Goal: Find contact information: Find contact information

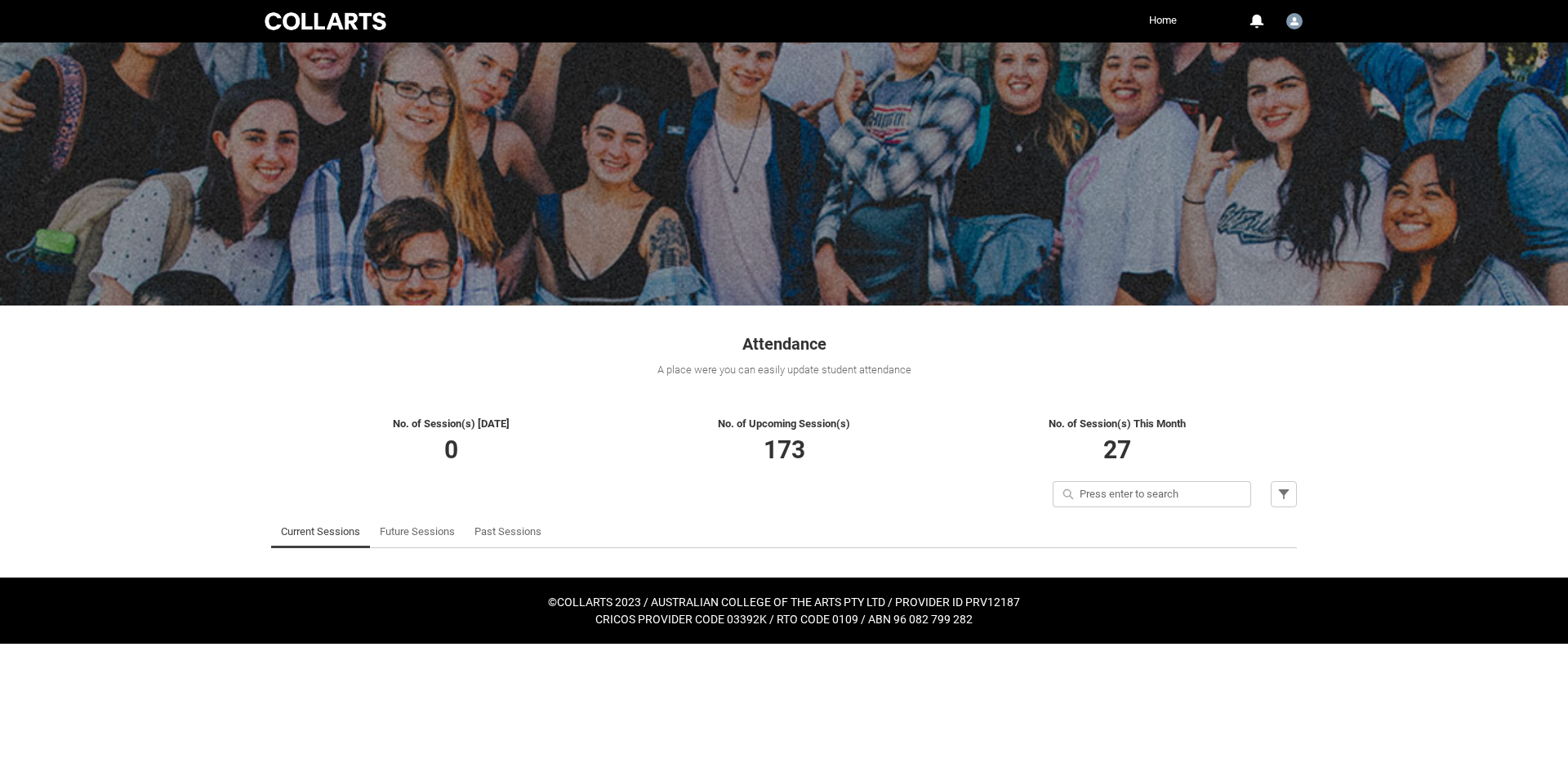
click at [434, 543] on link "Future Sessions" at bounding box center [417, 531] width 75 height 33
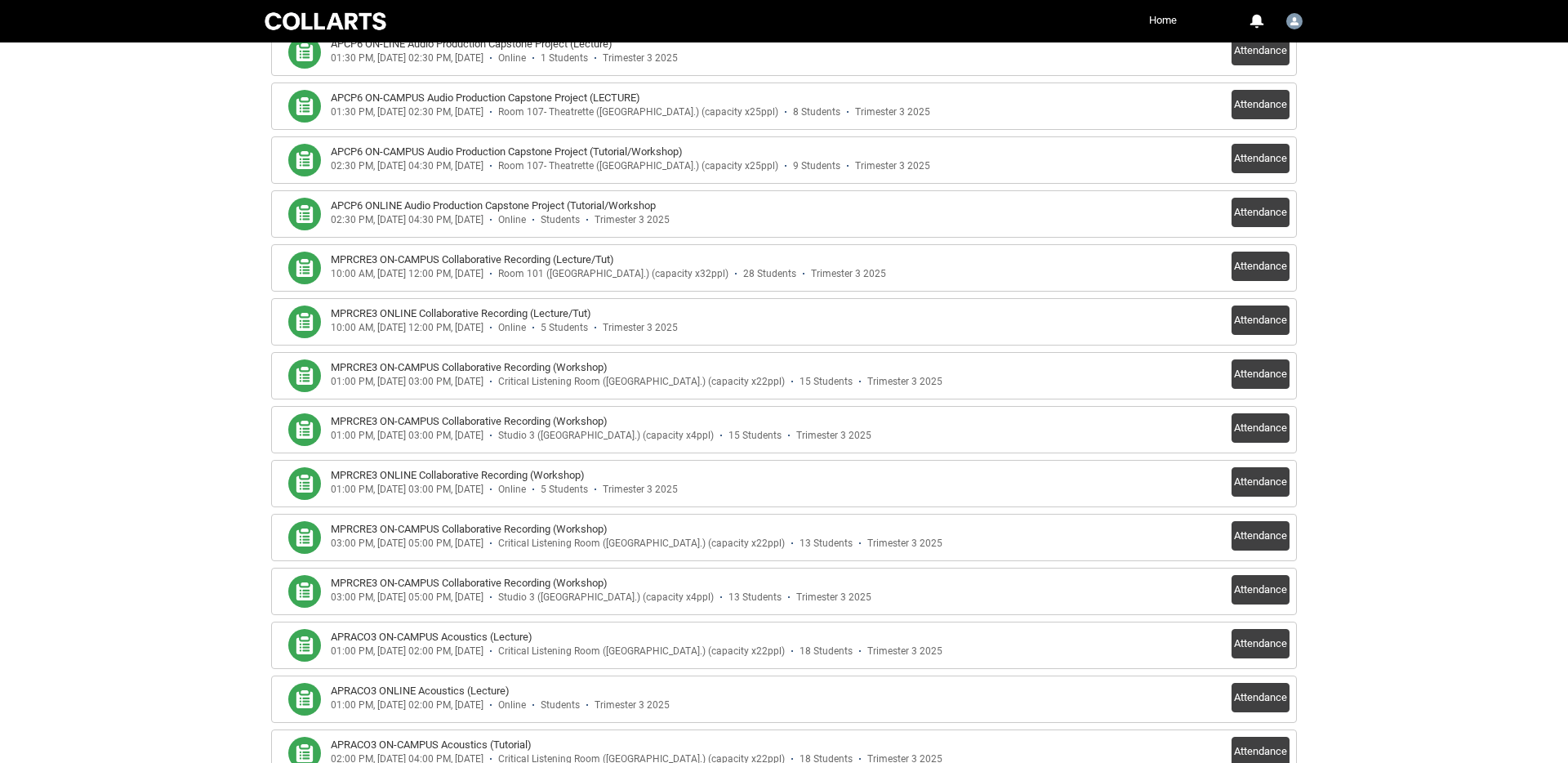
scroll to position [162, 0]
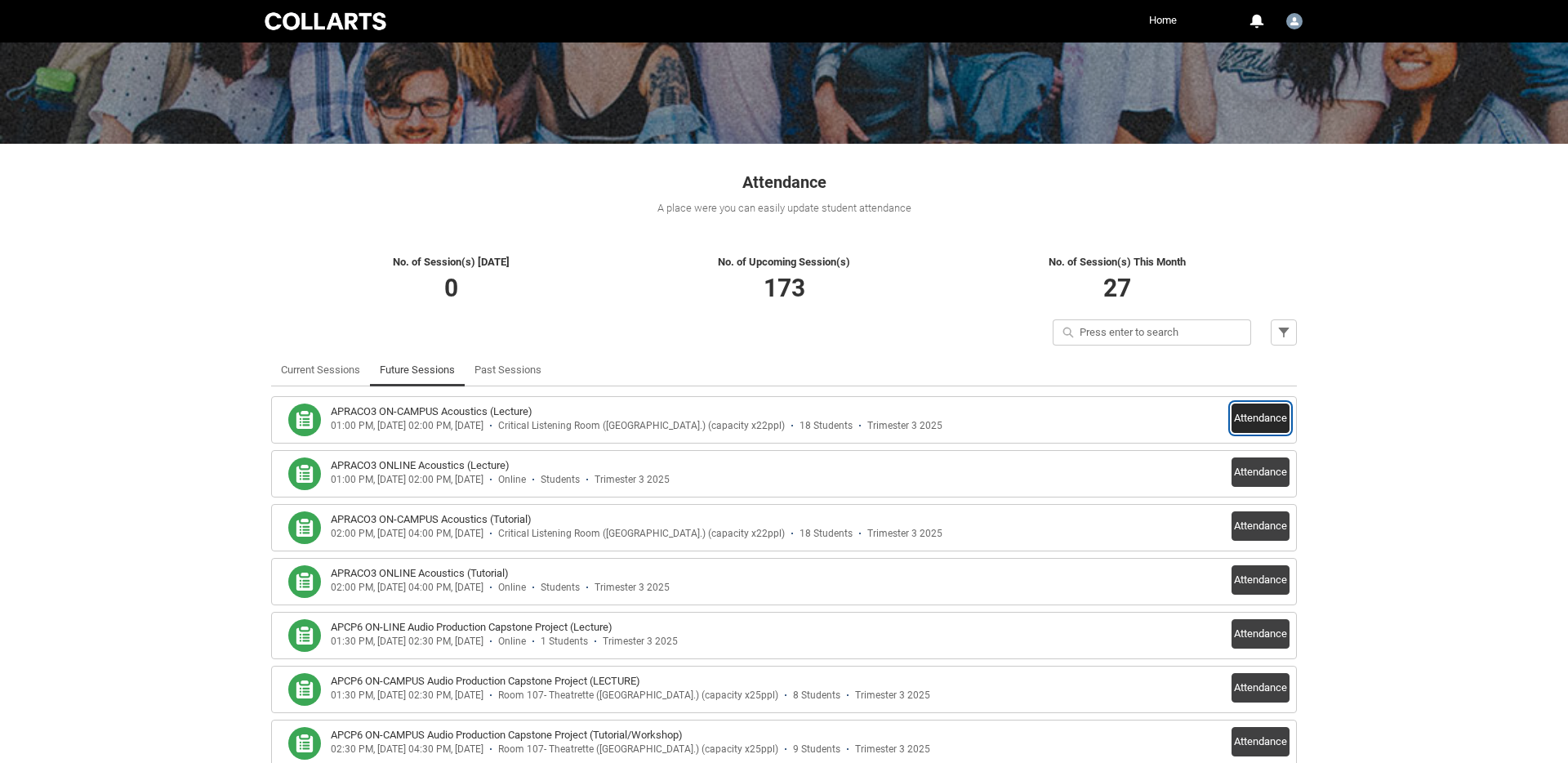
click at [1261, 420] on button "Attendance" at bounding box center [1261, 418] width 58 height 29
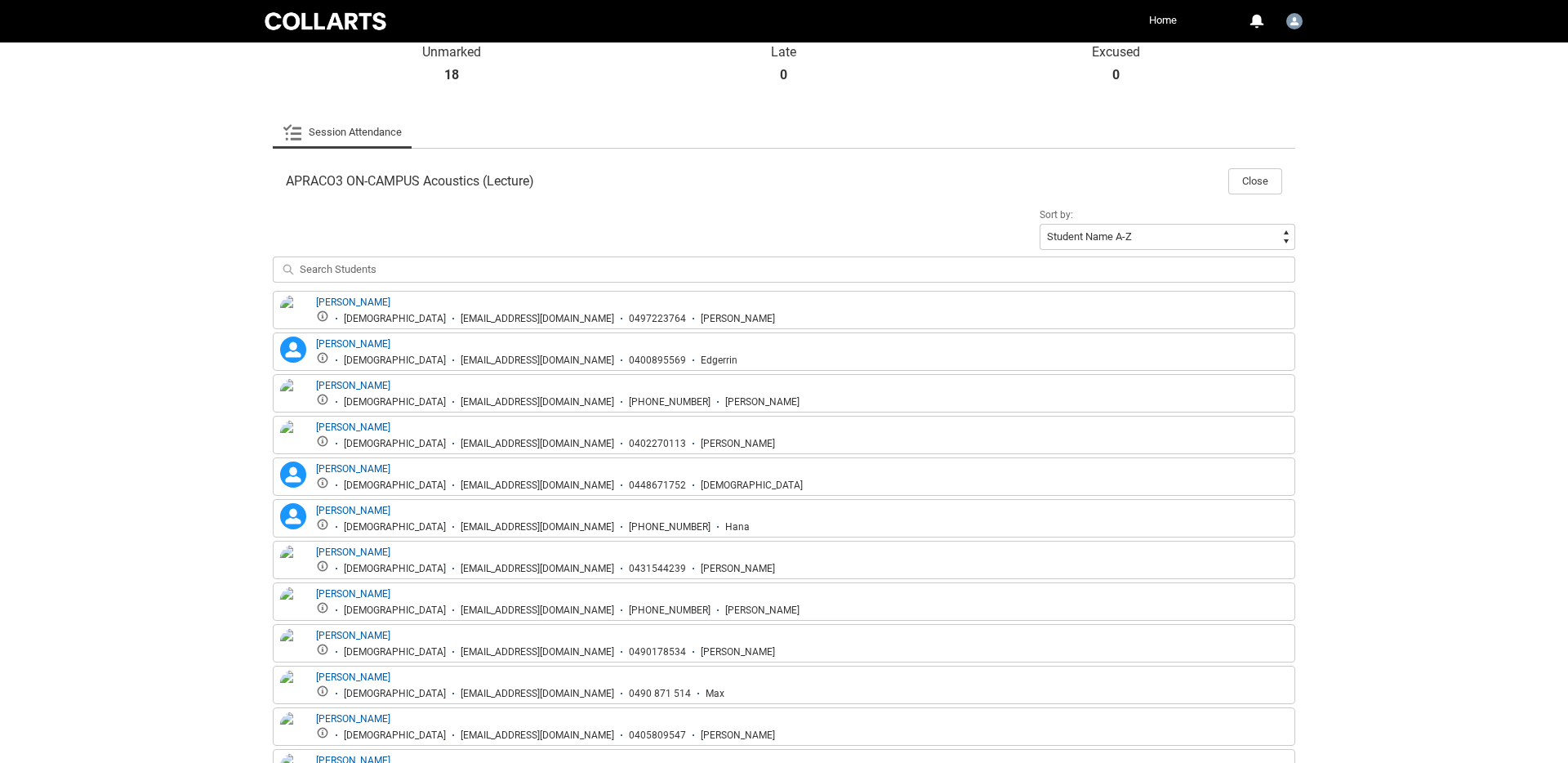
scroll to position [495, 0]
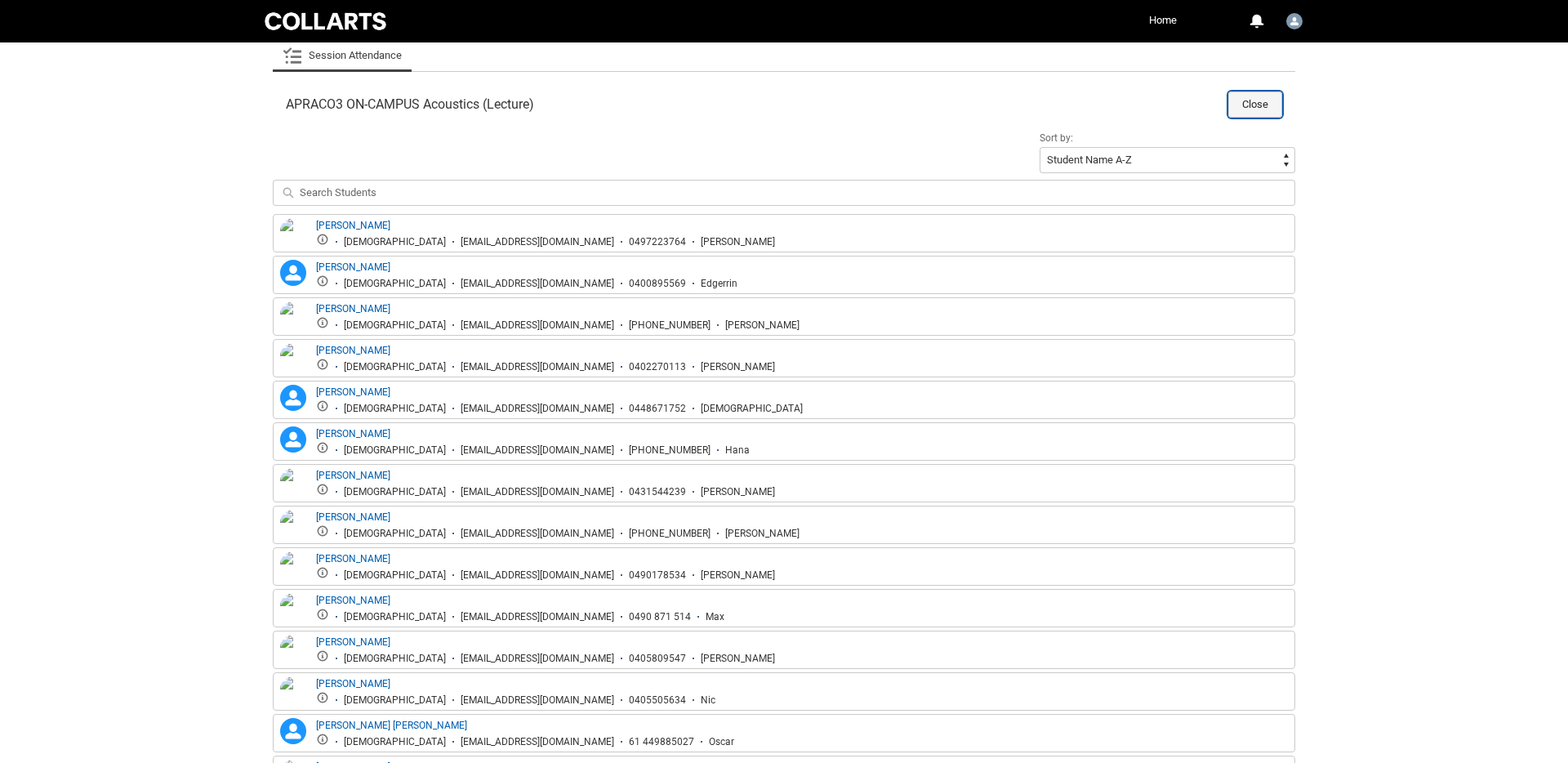
click at [1265, 106] on button "Close" at bounding box center [1256, 104] width 54 height 26
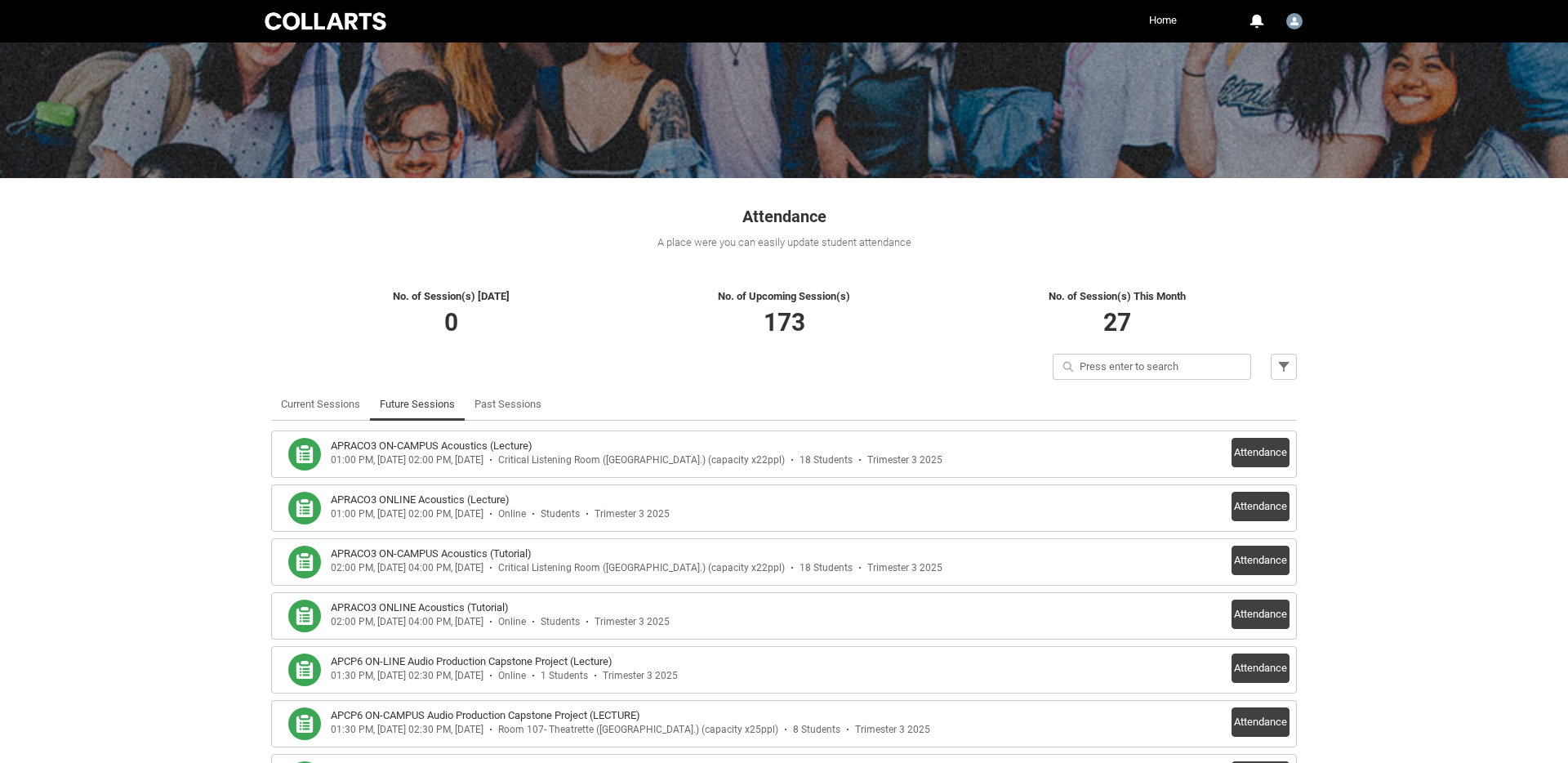
scroll to position [339, 0]
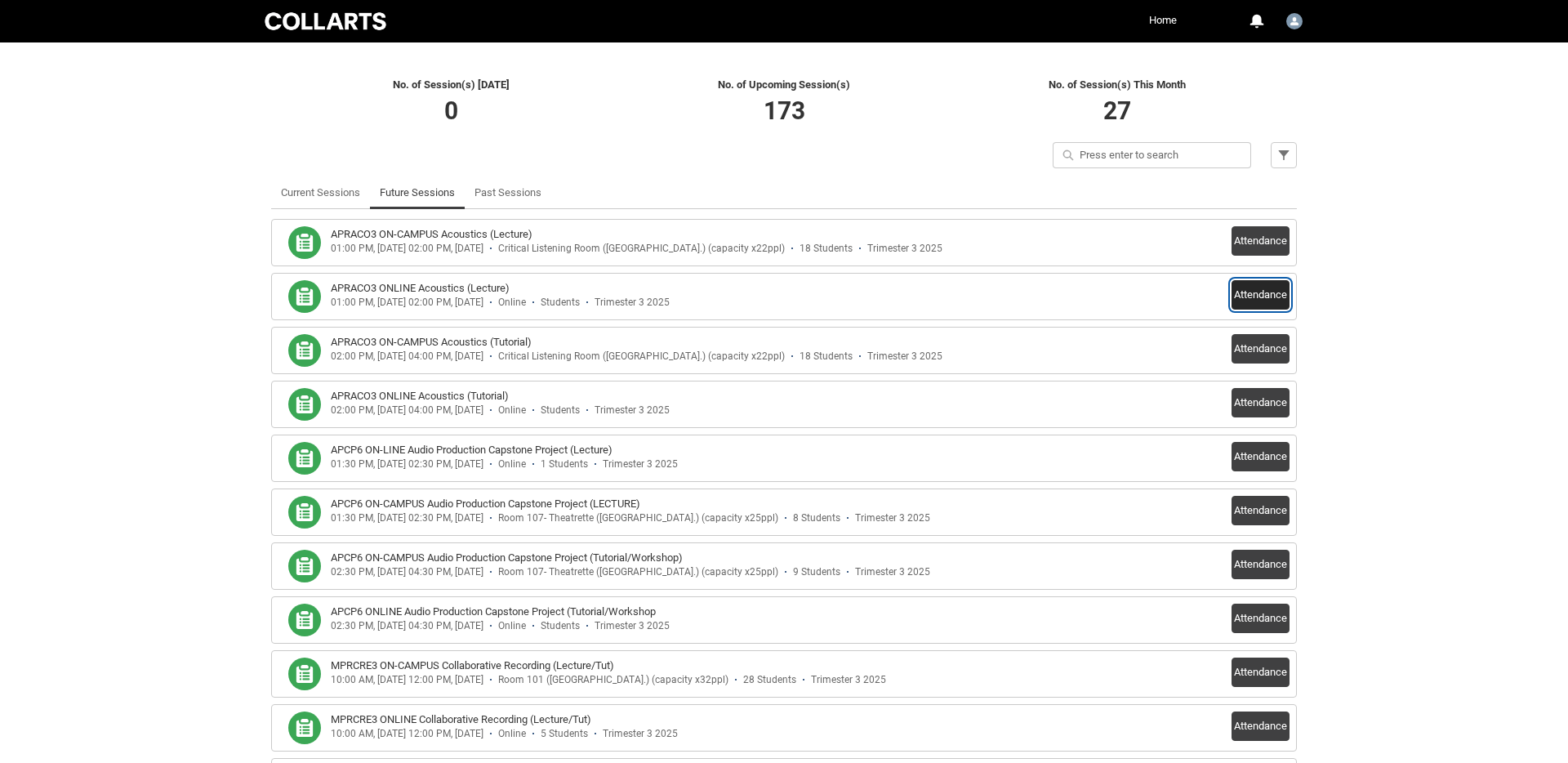
click at [1235, 298] on button "Attendance" at bounding box center [1261, 295] width 58 height 29
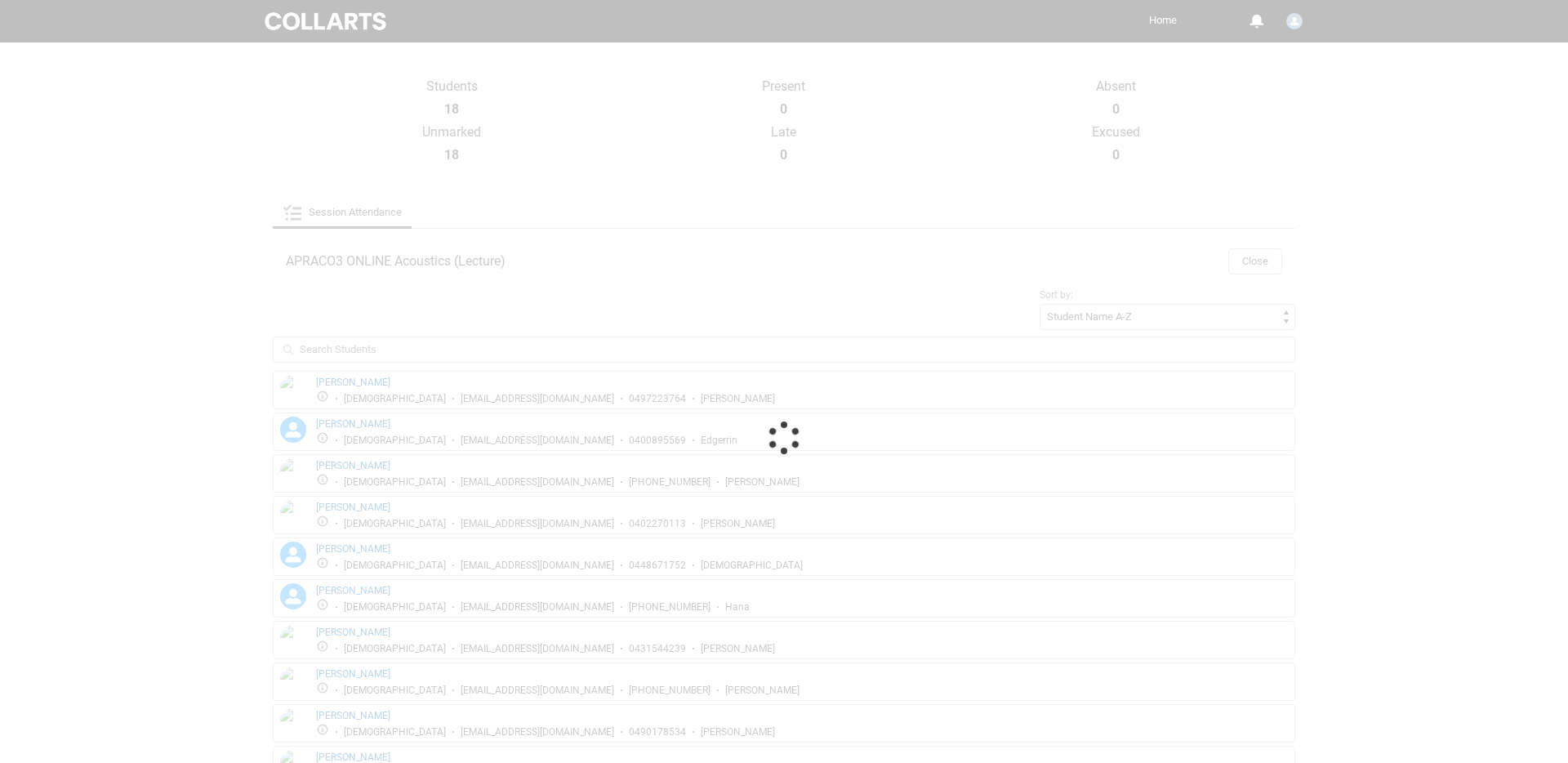
scroll to position [44, 0]
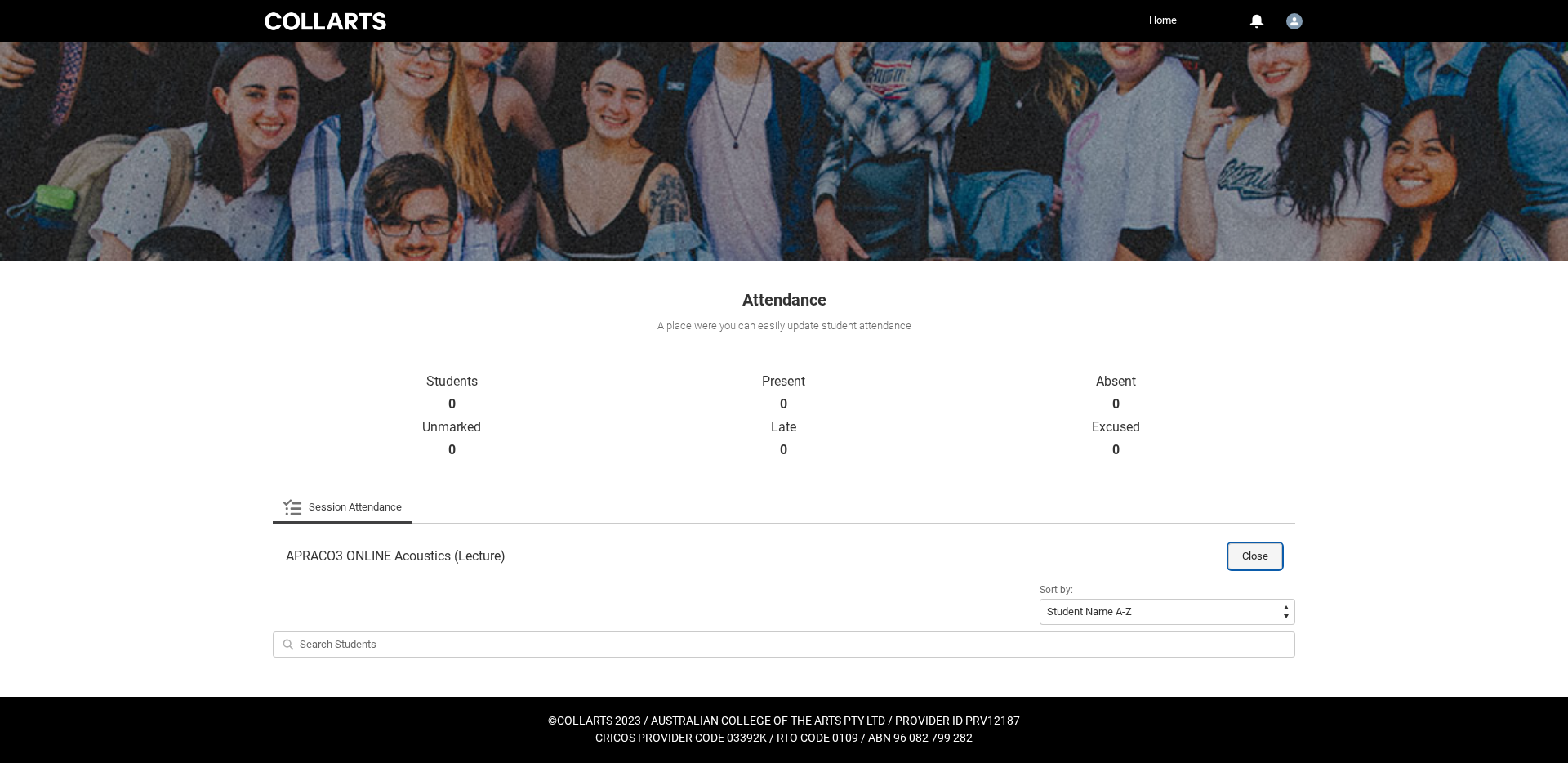
click at [1234, 544] on button "Close" at bounding box center [1256, 556] width 54 height 26
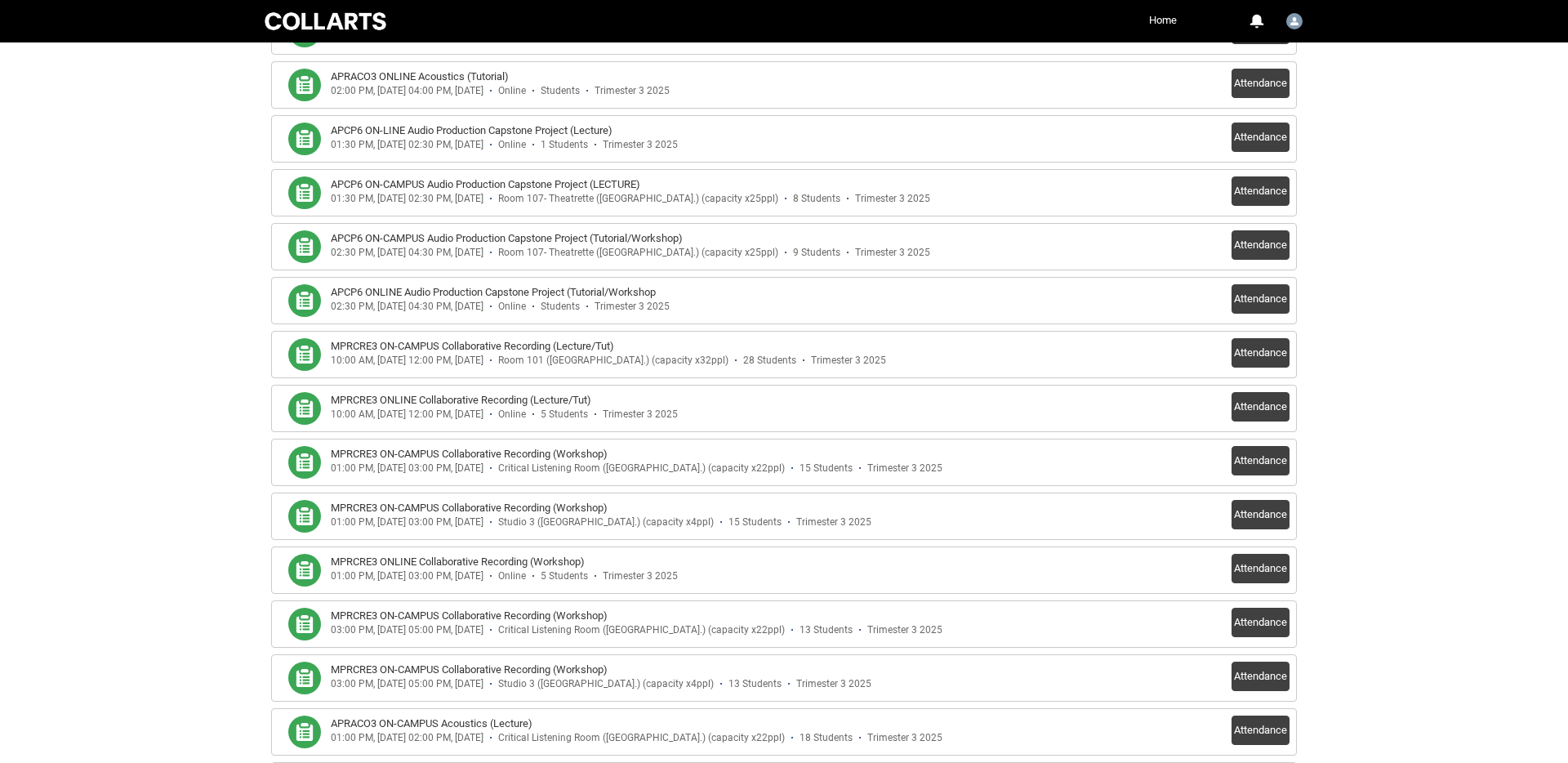
scroll to position [741, 0]
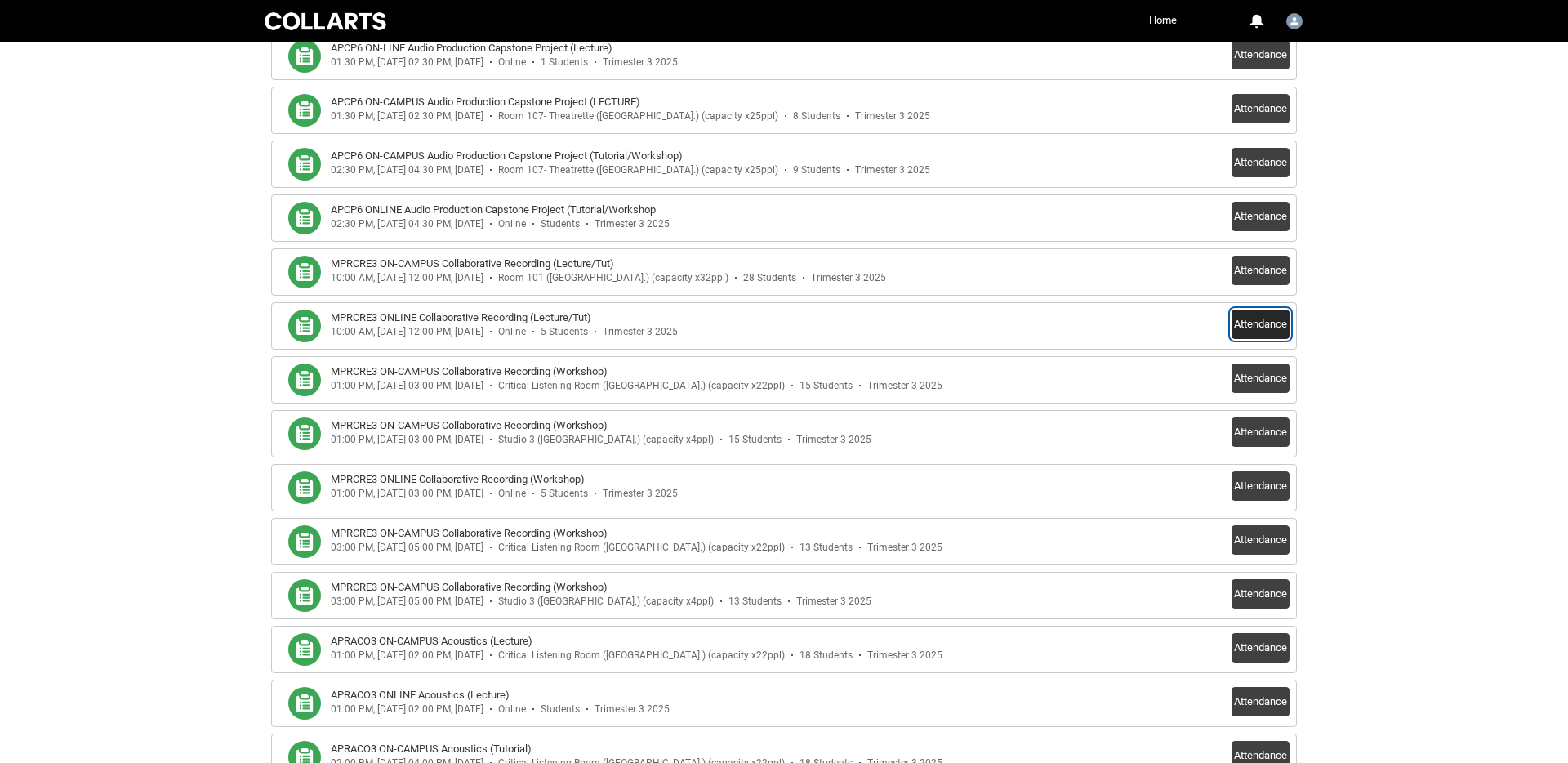
click at [1262, 330] on button "Attendance" at bounding box center [1261, 324] width 58 height 29
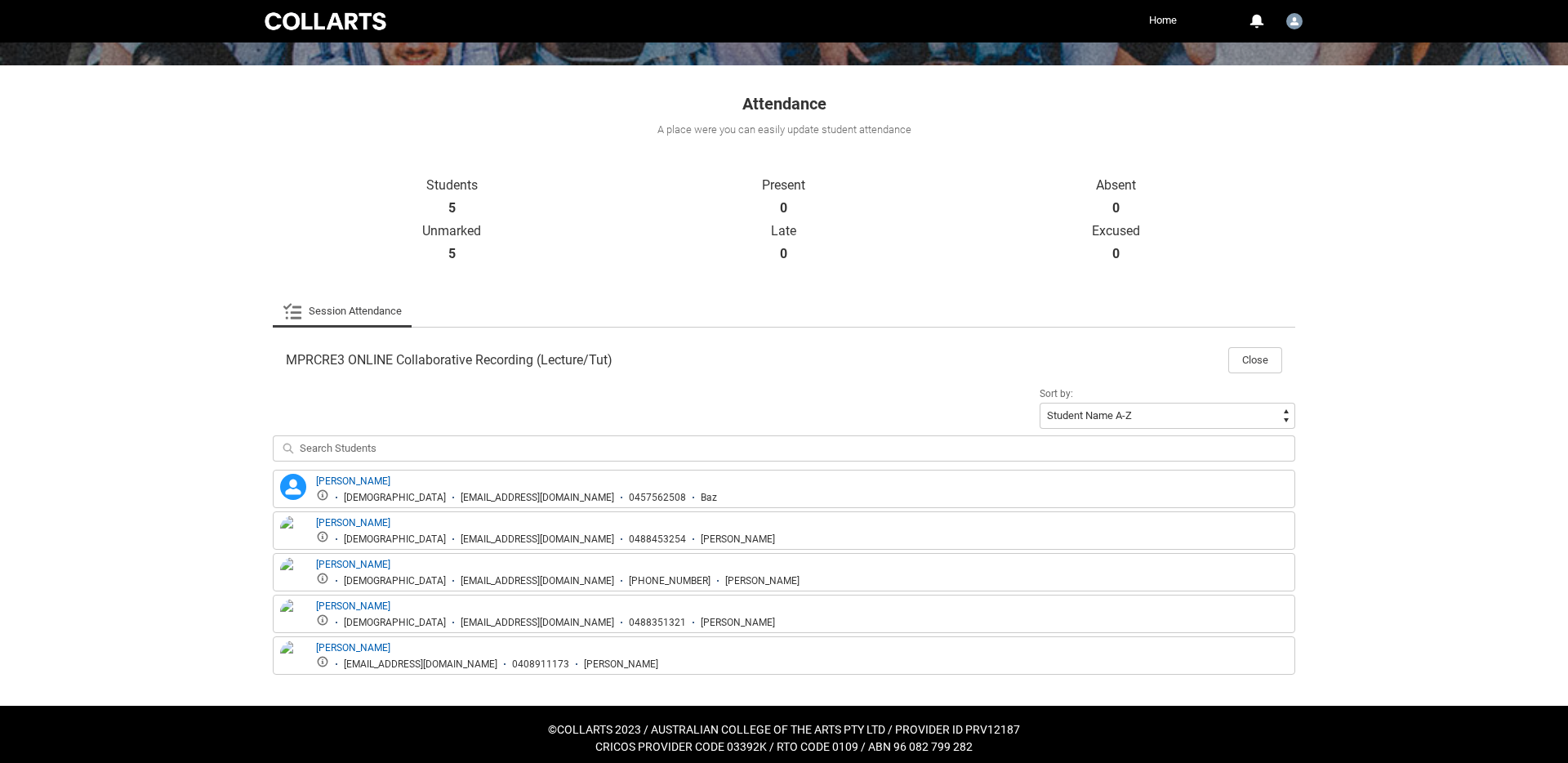
scroll to position [249, 0]
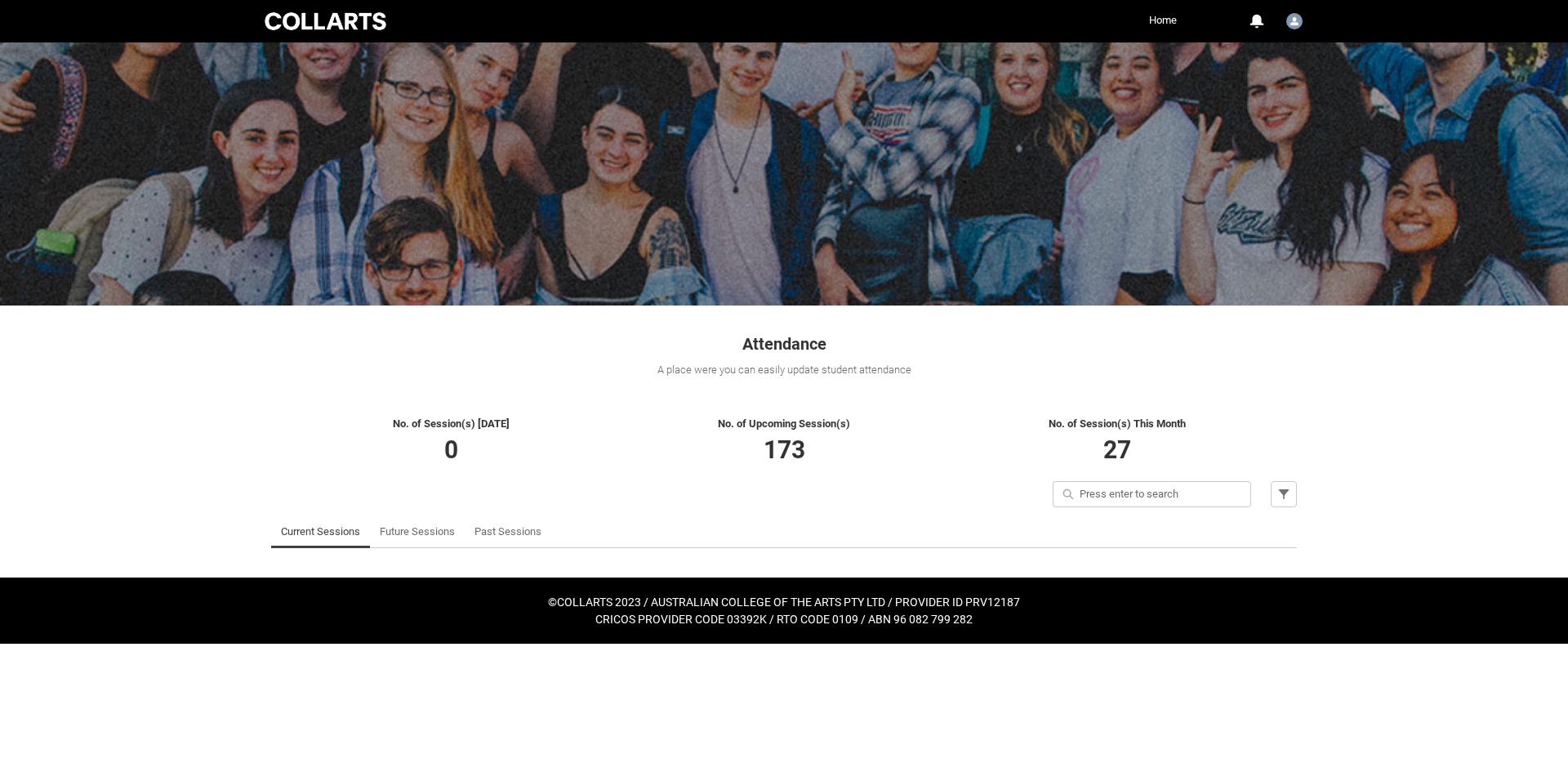
click at [405, 532] on link "Future Sessions" at bounding box center [417, 531] width 75 height 33
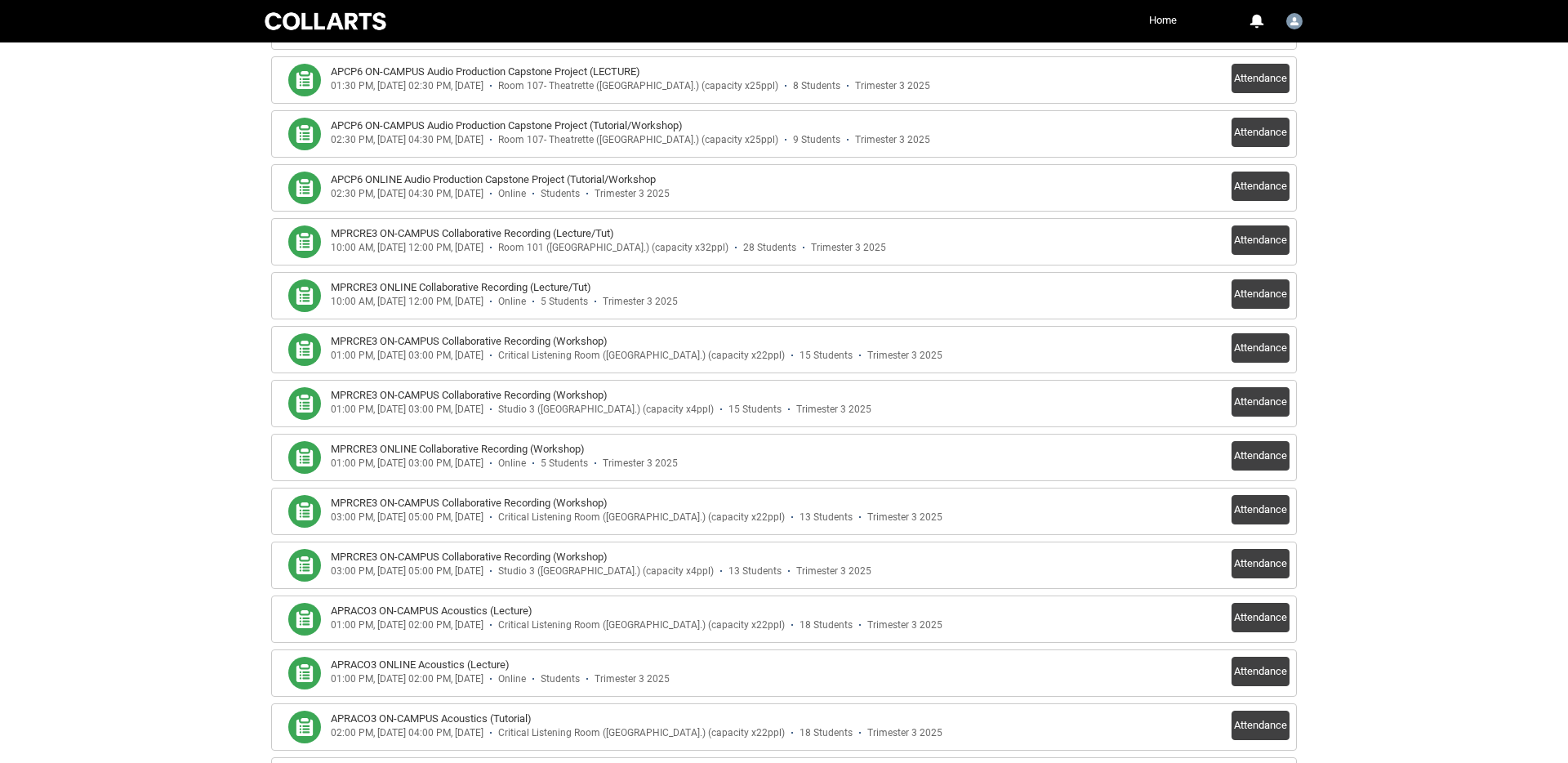
scroll to position [737, 0]
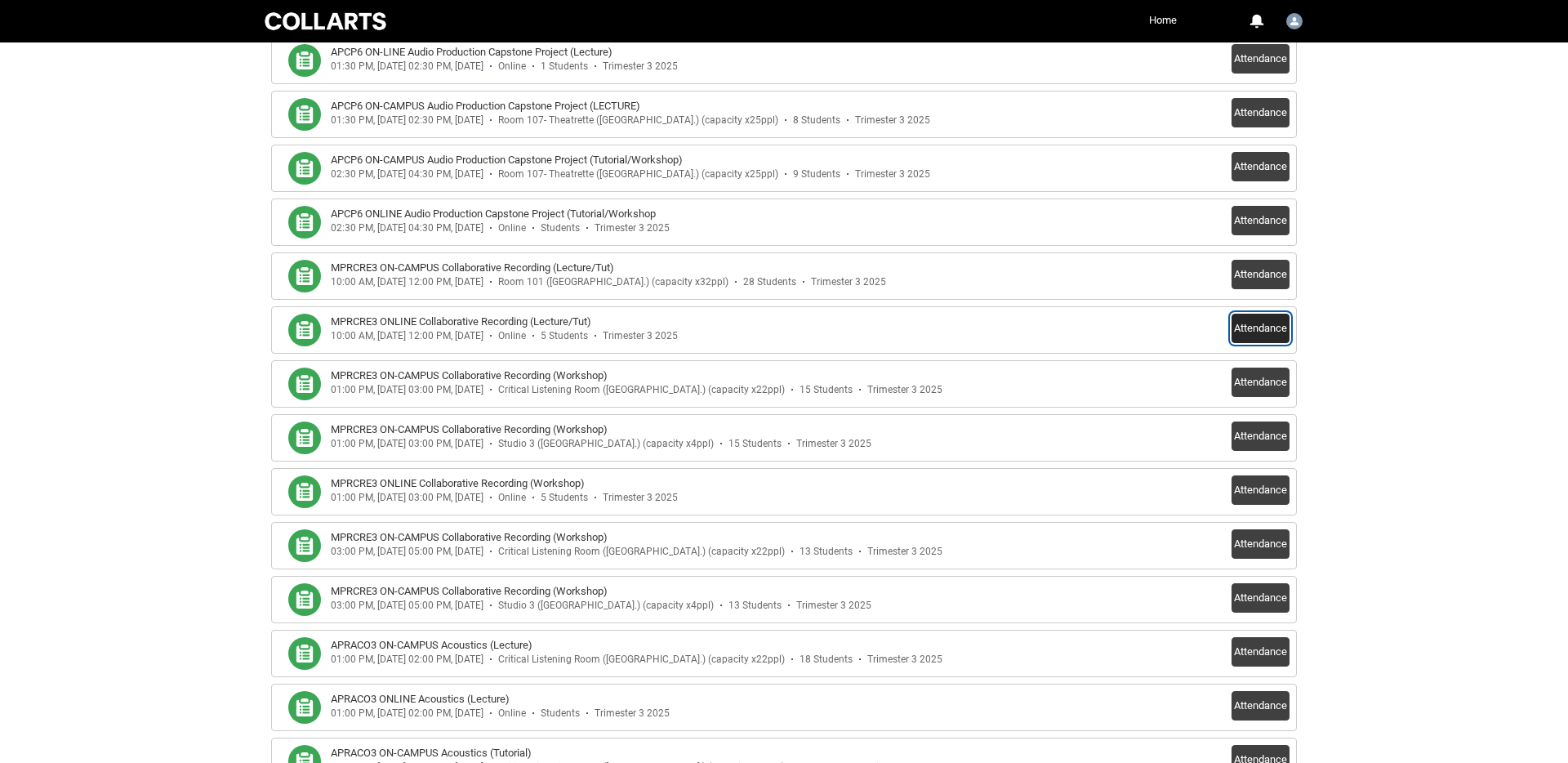
click at [1251, 334] on button "Attendance" at bounding box center [1261, 328] width 58 height 29
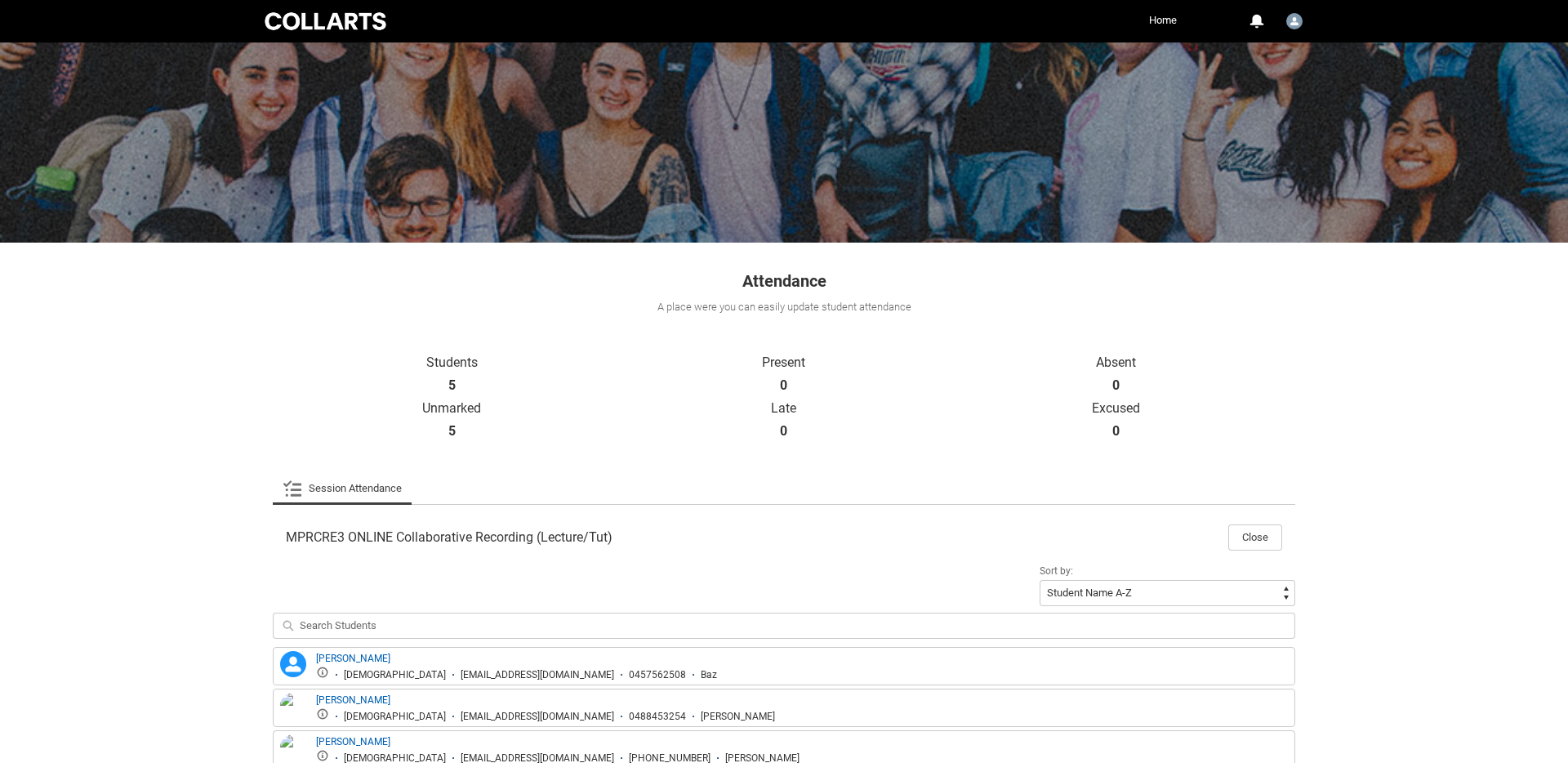
scroll to position [249, 0]
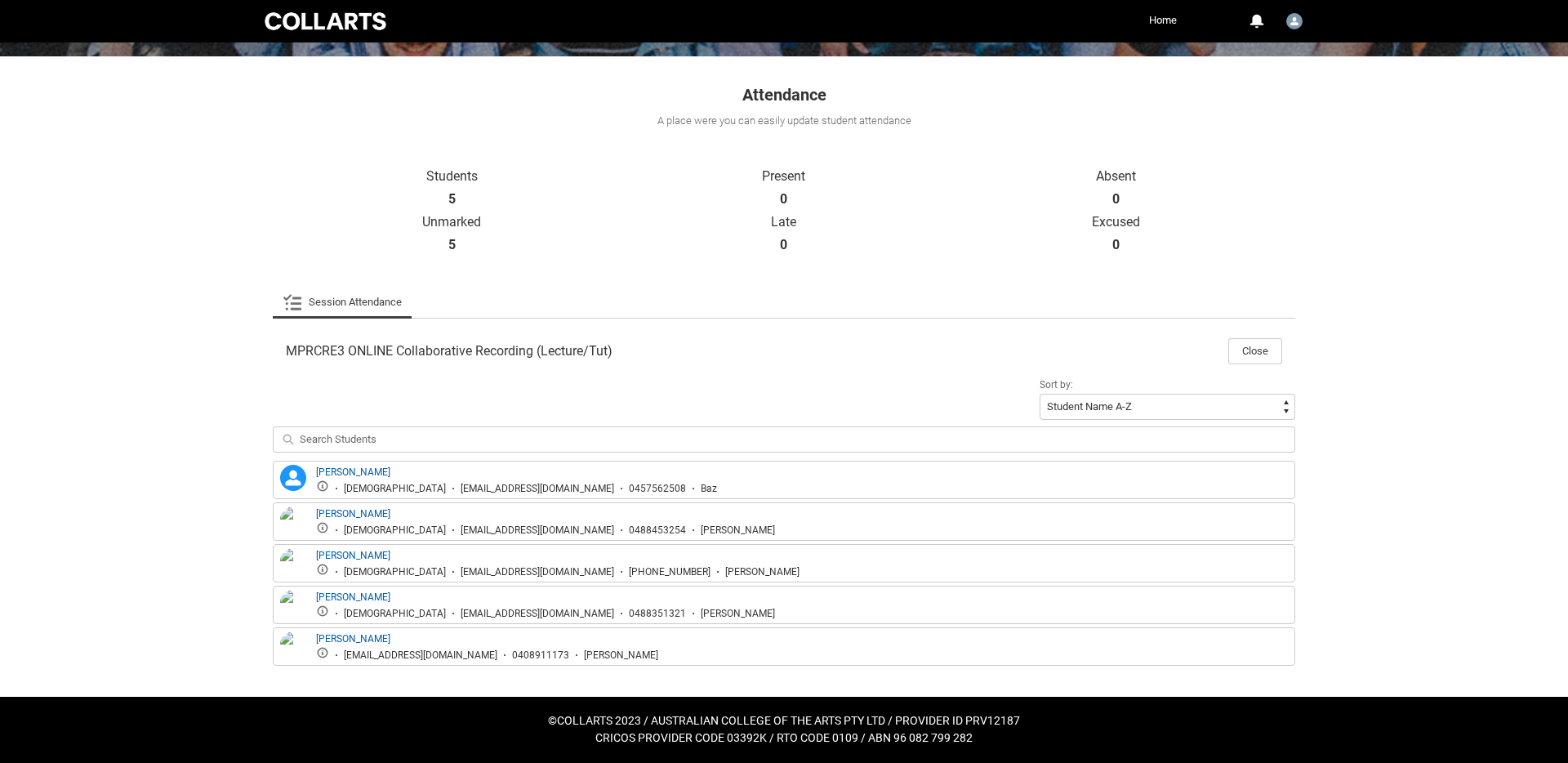
click at [445, 481] on ul "Male bmckell.20252582@mycollarts.edu.au 0457562508 Baz" at bounding box center [517, 487] width 401 height 16
click at [461, 488] on div "bmckell.20252582@mycollarts.edu.au" at bounding box center [537, 489] width 153 height 13
copy div "bmckell.20252582@mycollarts.edu.au"
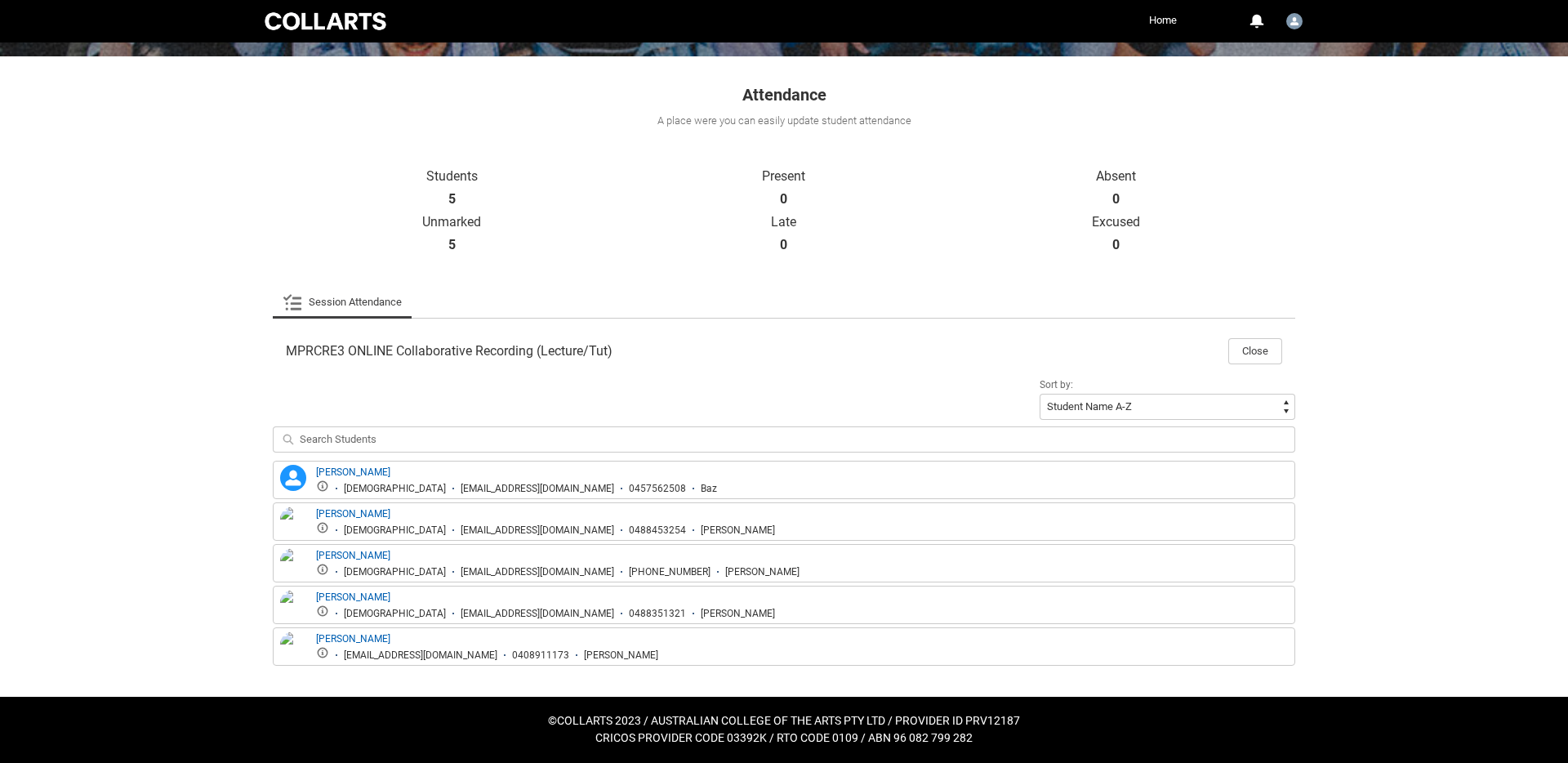
click at [488, 537] on div "Emily Geerling Female egeerli.20252503@mycollarts.edu.au 0488453254 Emily" at bounding box center [784, 522] width 1022 height 39
click at [488, 528] on div "egeerli.20252503@mycollarts.edu.au" at bounding box center [537, 530] width 153 height 13
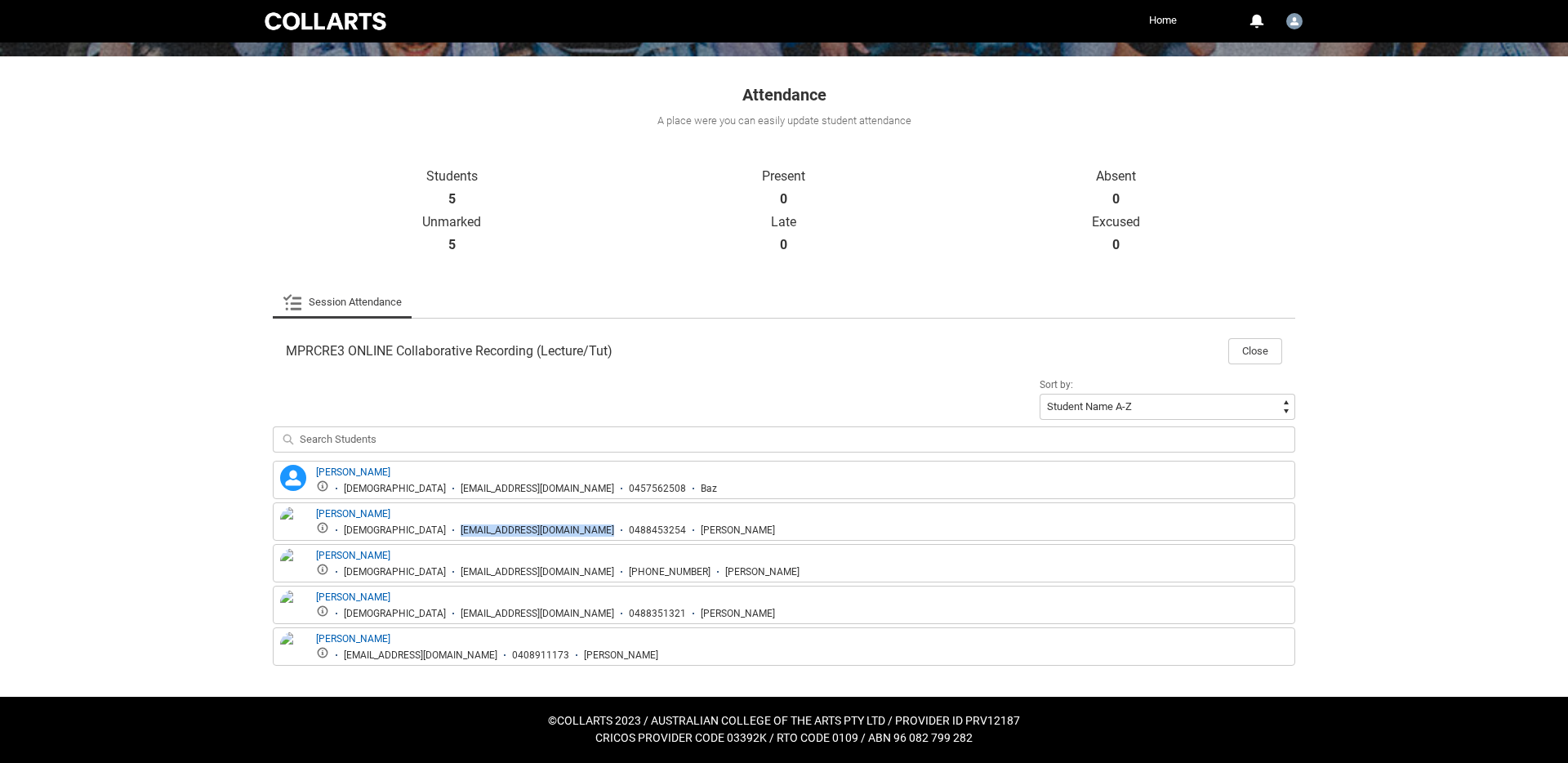
copy div "egeerli.20252503@mycollarts.edu.au"
click at [461, 573] on div "loconnell@mycollarts.edu.au" at bounding box center [537, 572] width 153 height 13
click at [461, 572] on div "loconnell@mycollarts.edu.au" at bounding box center [537, 572] width 153 height 13
copy div "loconnell@mycollarts.edu.au"
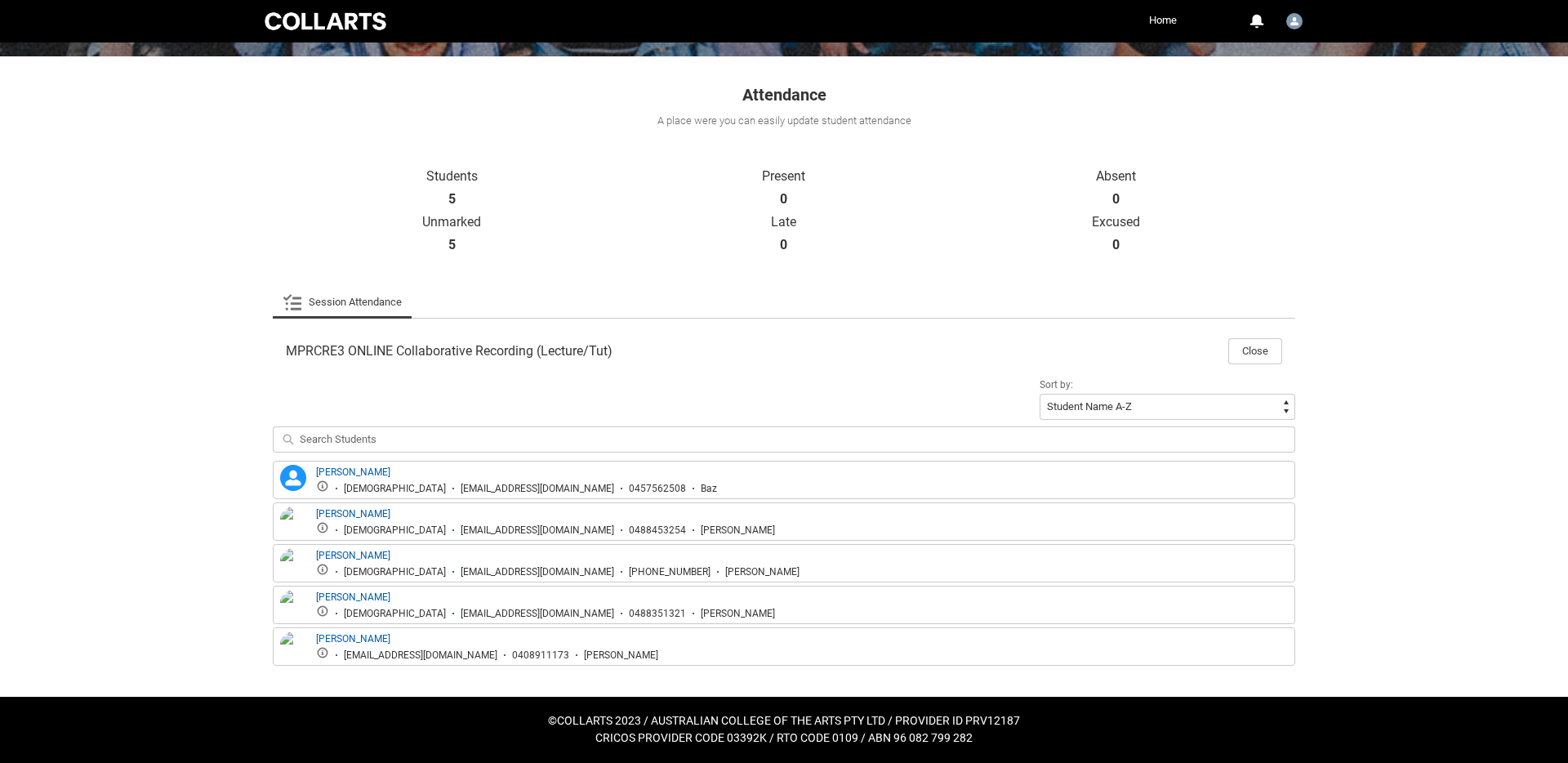
click at [461, 610] on div "mwalker.20242011@mycollarts.edu.au" at bounding box center [537, 614] width 153 height 13
copy div "mwalker.20242011@mycollarts.edu.au"
click at [451, 650] on div "ngrosse.20252449@mycollarts.edu.au" at bounding box center [421, 655] width 153 height 13
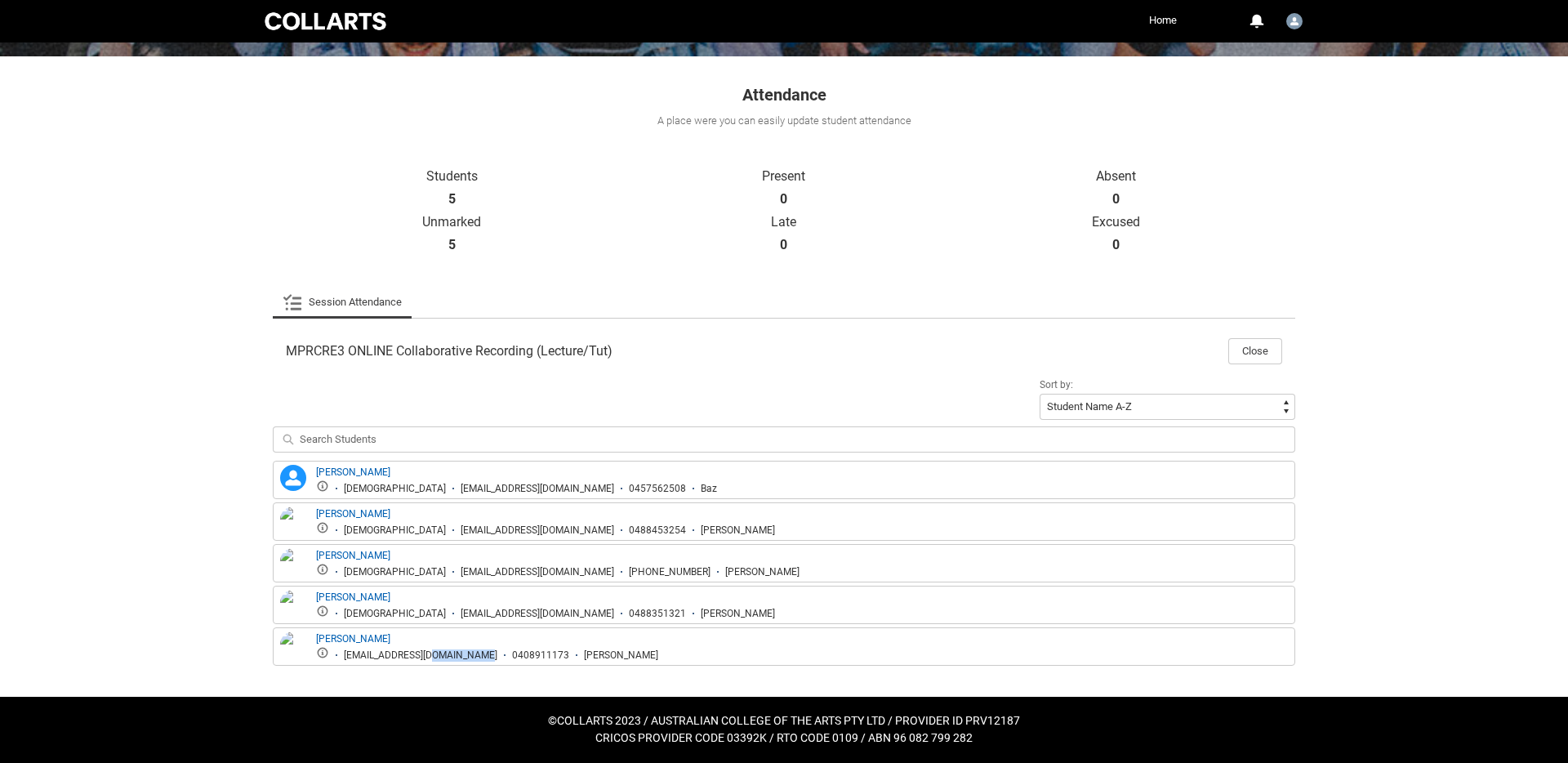
click at [451, 650] on div "ngrosse.20252449@mycollarts.edu.au" at bounding box center [421, 655] width 153 height 13
copy div "ngrosse.20252449@mycollarts.edu.au"
click at [161, 468] on div "Skip to Main Content Collarts Education Community Home More 0 Notifications Pro…" at bounding box center [784, 256] width 1568 height 1011
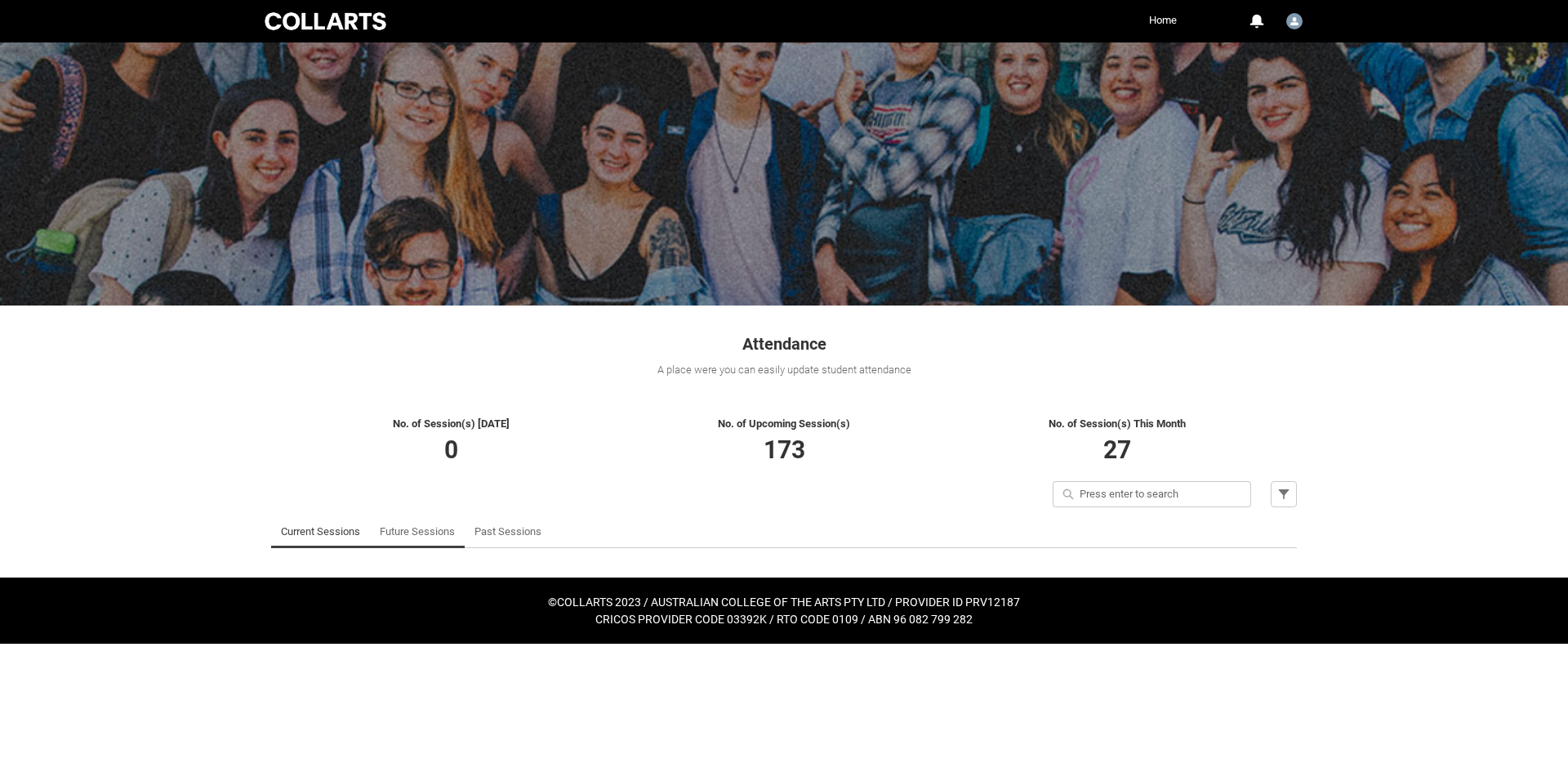
click at [411, 530] on link "Future Sessions" at bounding box center [417, 531] width 75 height 33
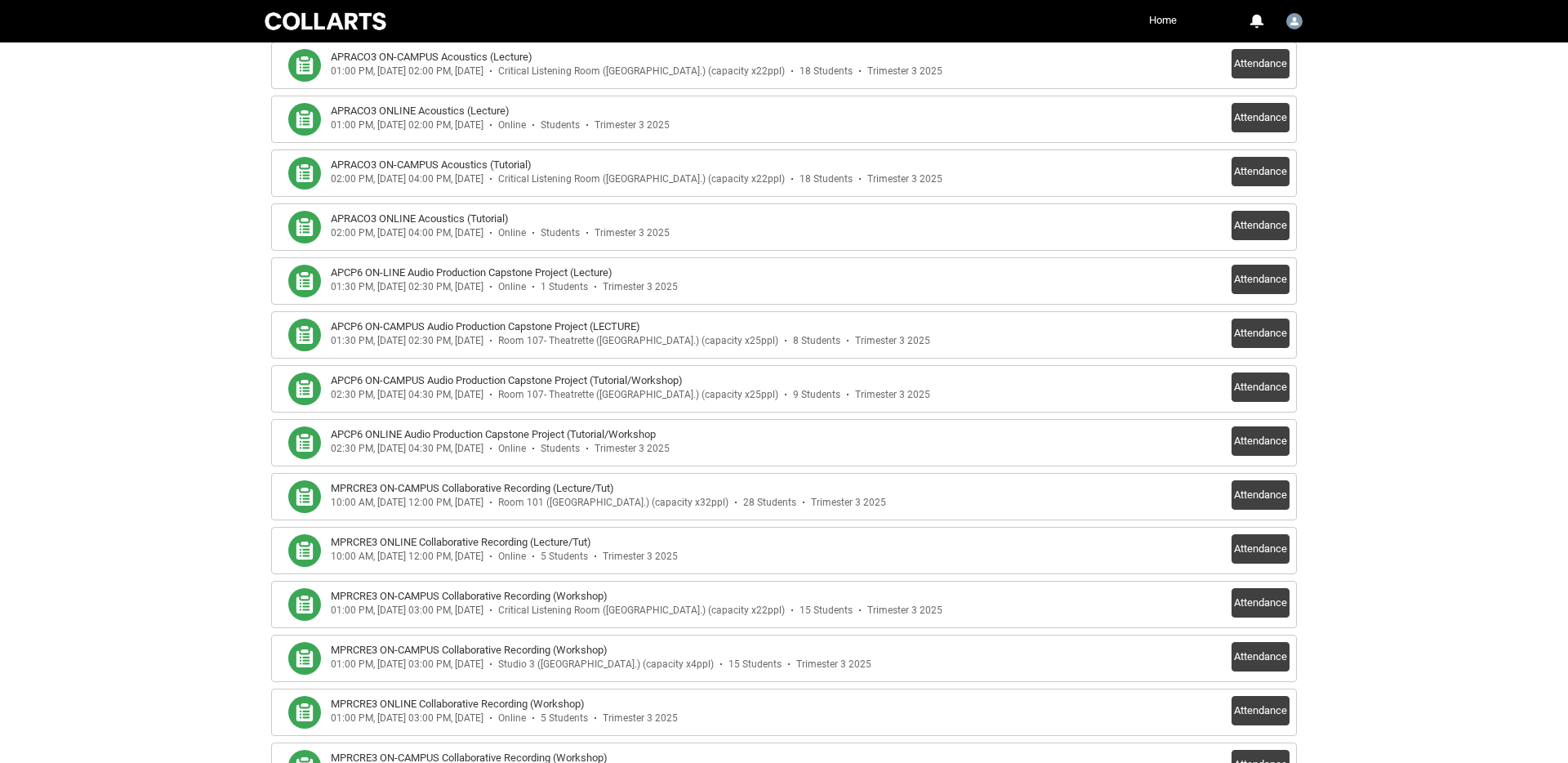
scroll to position [648, 0]
